Goal: Find specific page/section: Find specific page/section

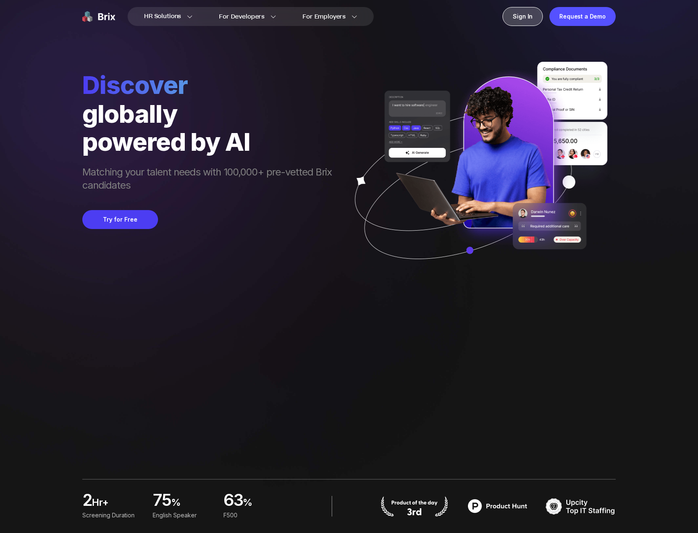
click at [509, 18] on div "Sign In" at bounding box center [523, 16] width 40 height 19
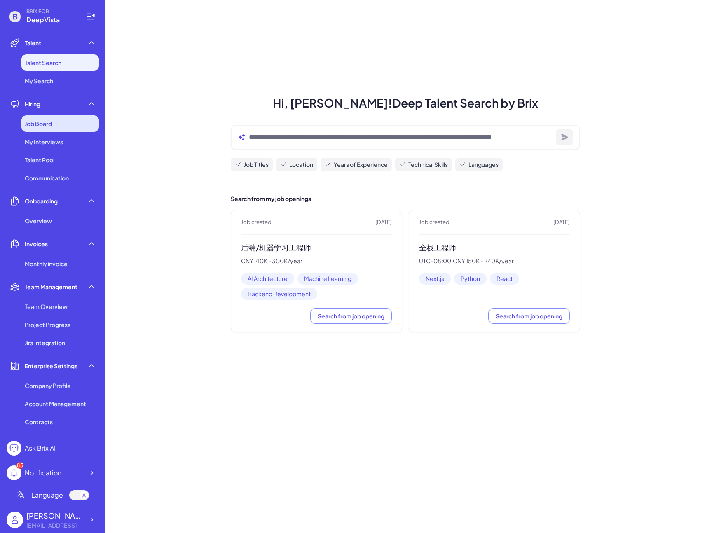
click at [55, 125] on div "Job Board" at bounding box center [59, 123] width 77 height 16
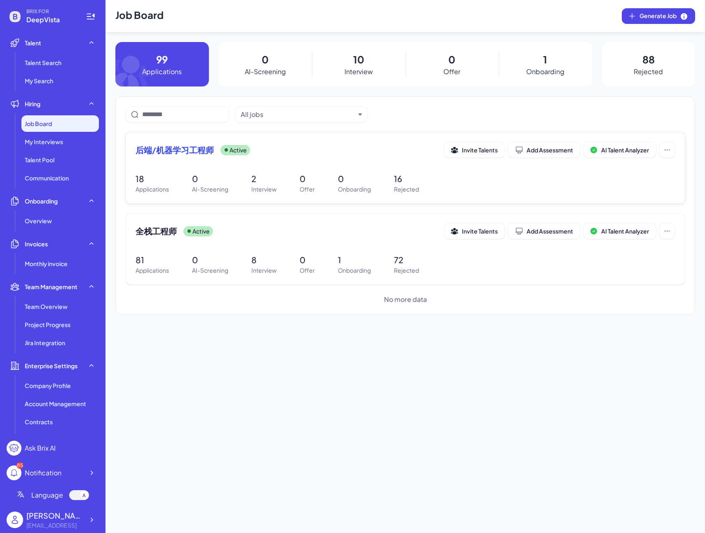
click at [164, 149] on span "后端/机器学习工程师" at bounding box center [174, 150] width 78 height 12
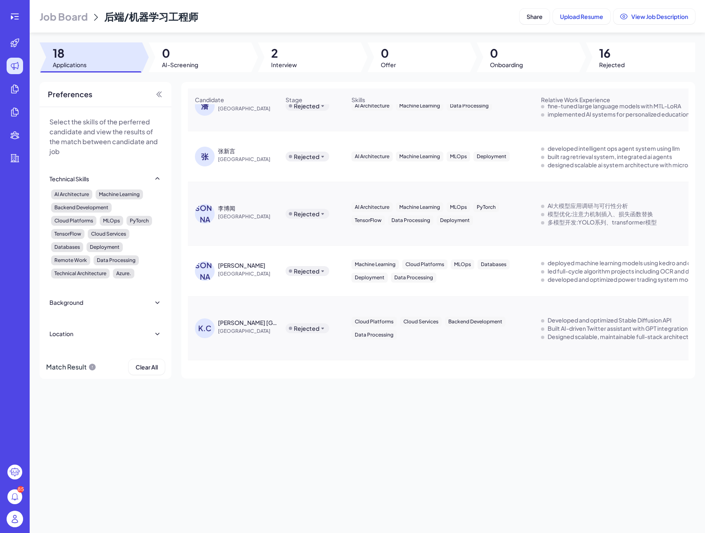
scroll to position [297, 0]
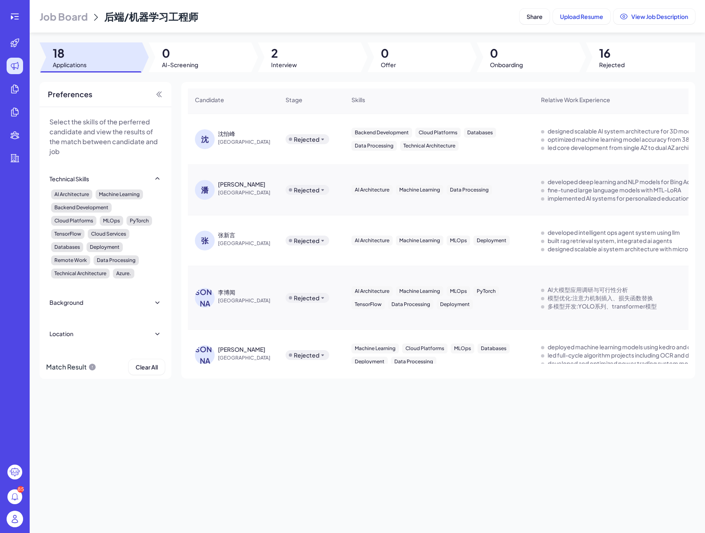
click at [71, 19] on span "Job Board" at bounding box center [64, 16] width 48 height 13
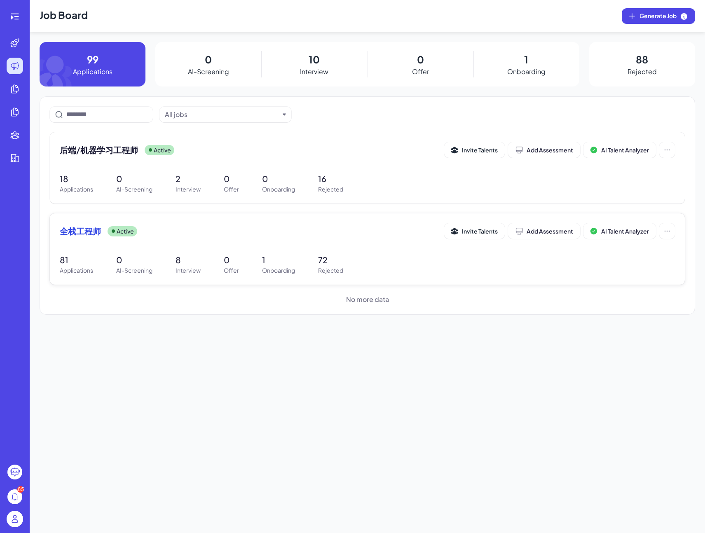
click at [81, 229] on span "全栈工程师" at bounding box center [80, 231] width 41 height 12
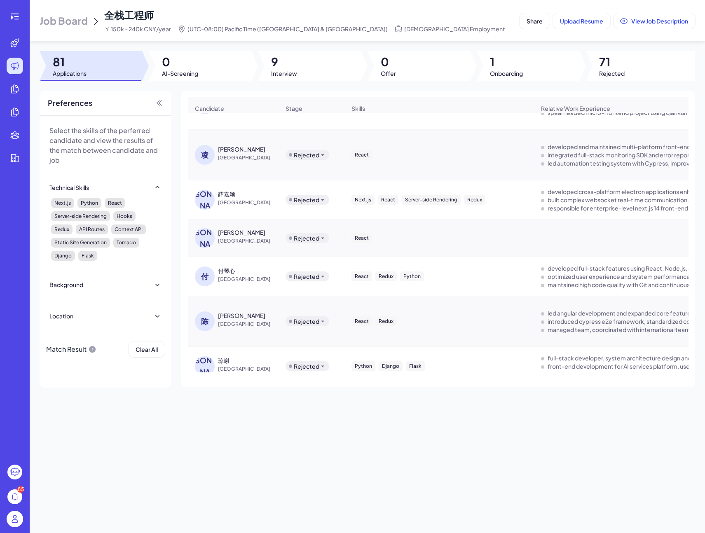
scroll to position [642, 0]
